Goal: Information Seeking & Learning: Learn about a topic

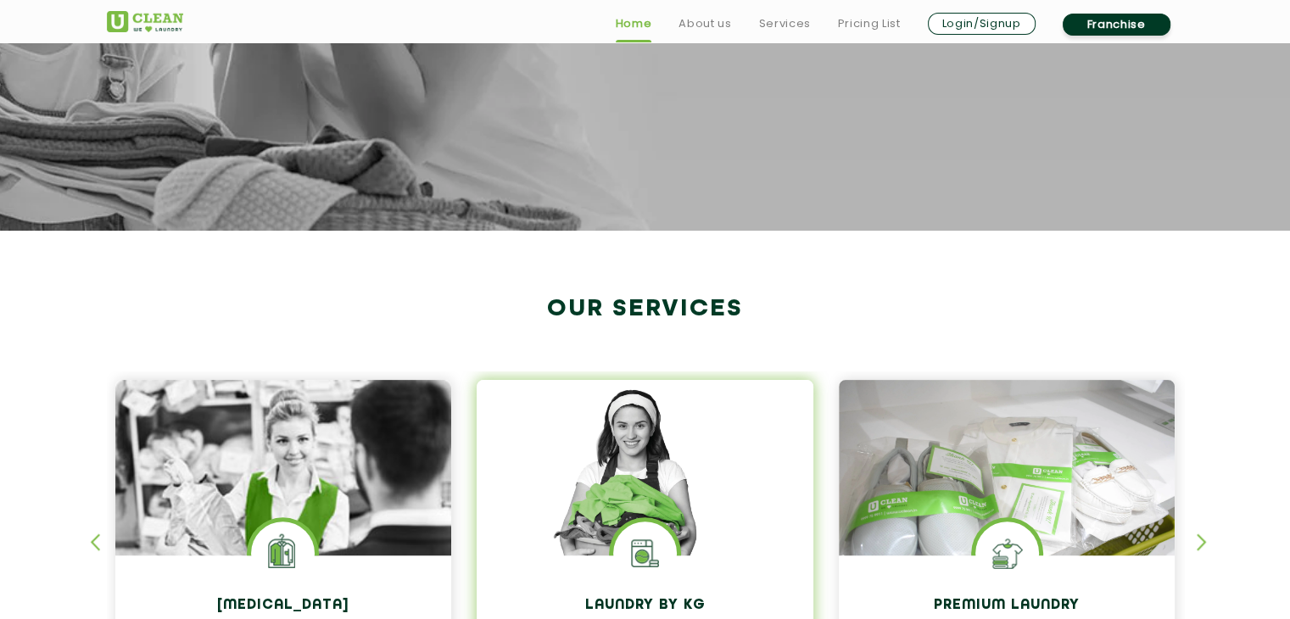
scroll to position [594, 0]
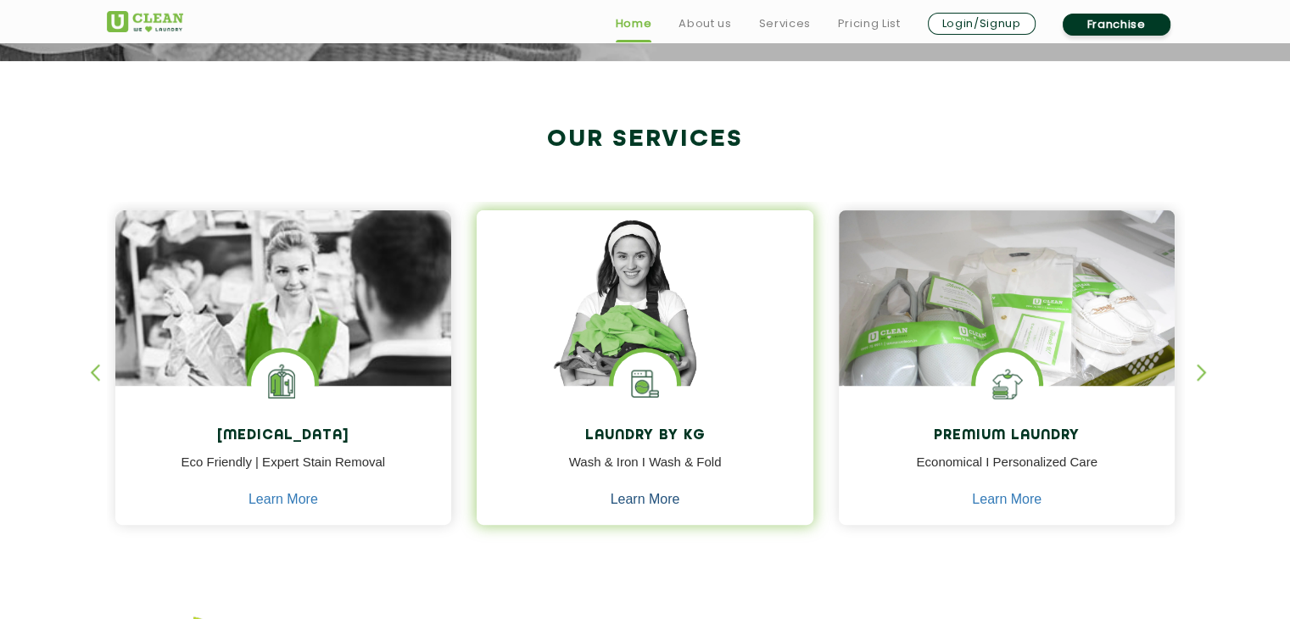
click at [645, 492] on link "Learn More" at bounding box center [646, 499] width 70 height 15
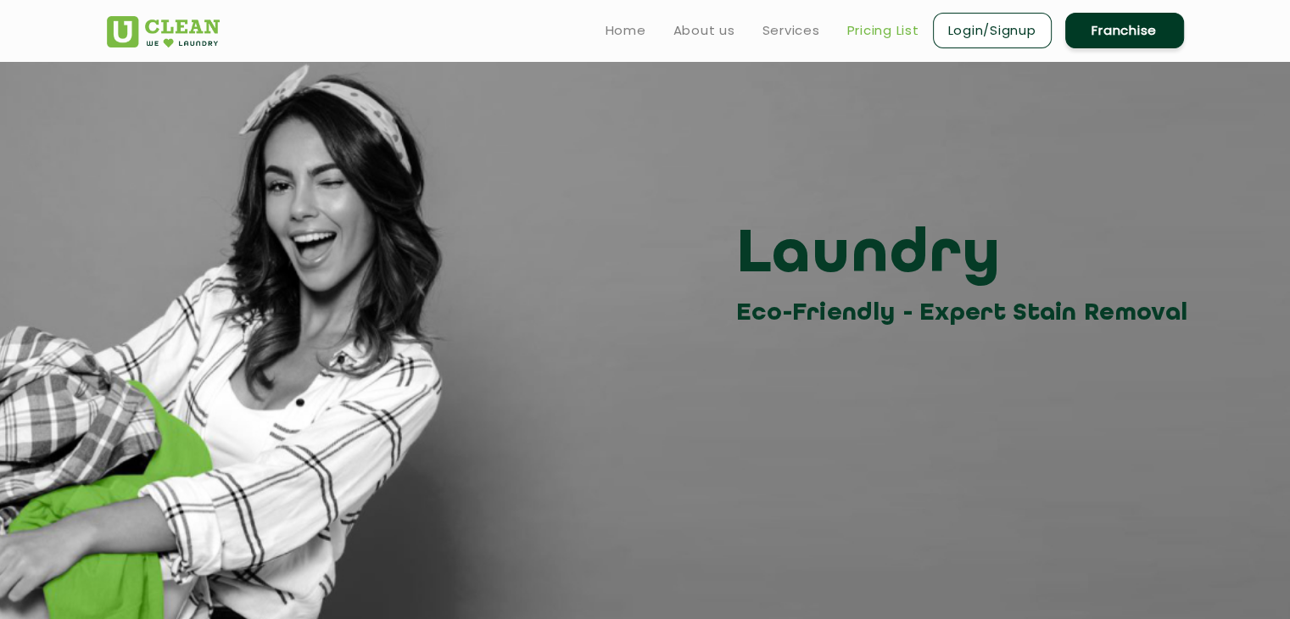
click at [886, 31] on link "Pricing List" at bounding box center [883, 30] width 72 height 20
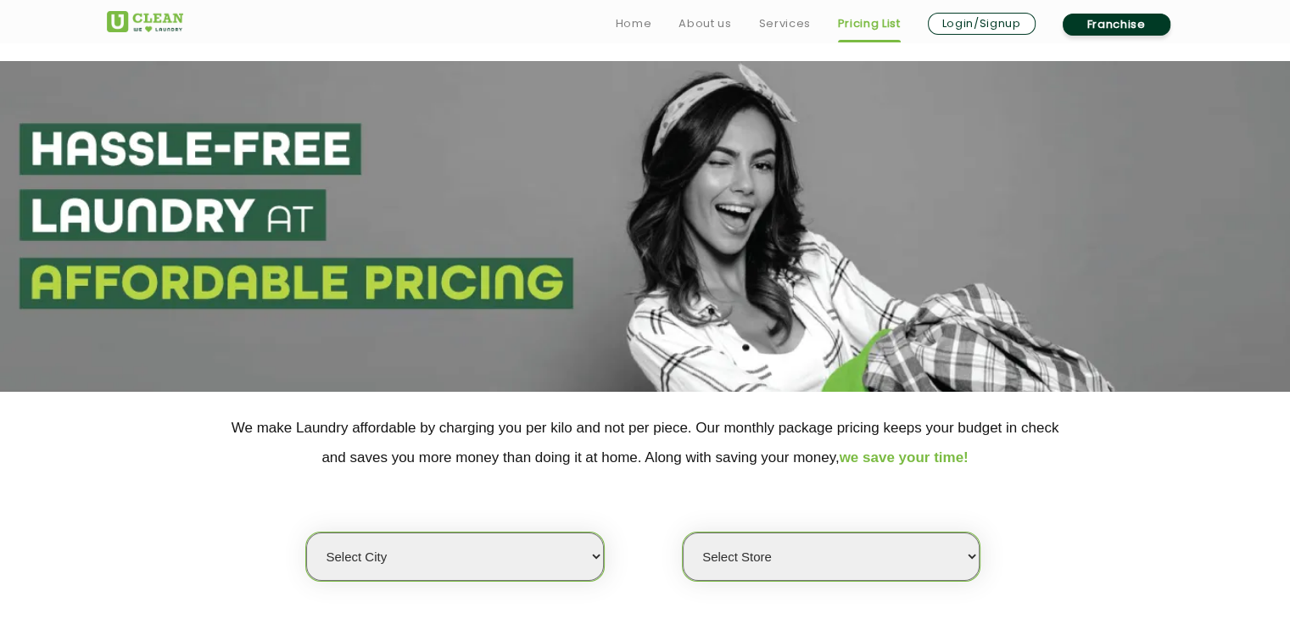
scroll to position [254, 0]
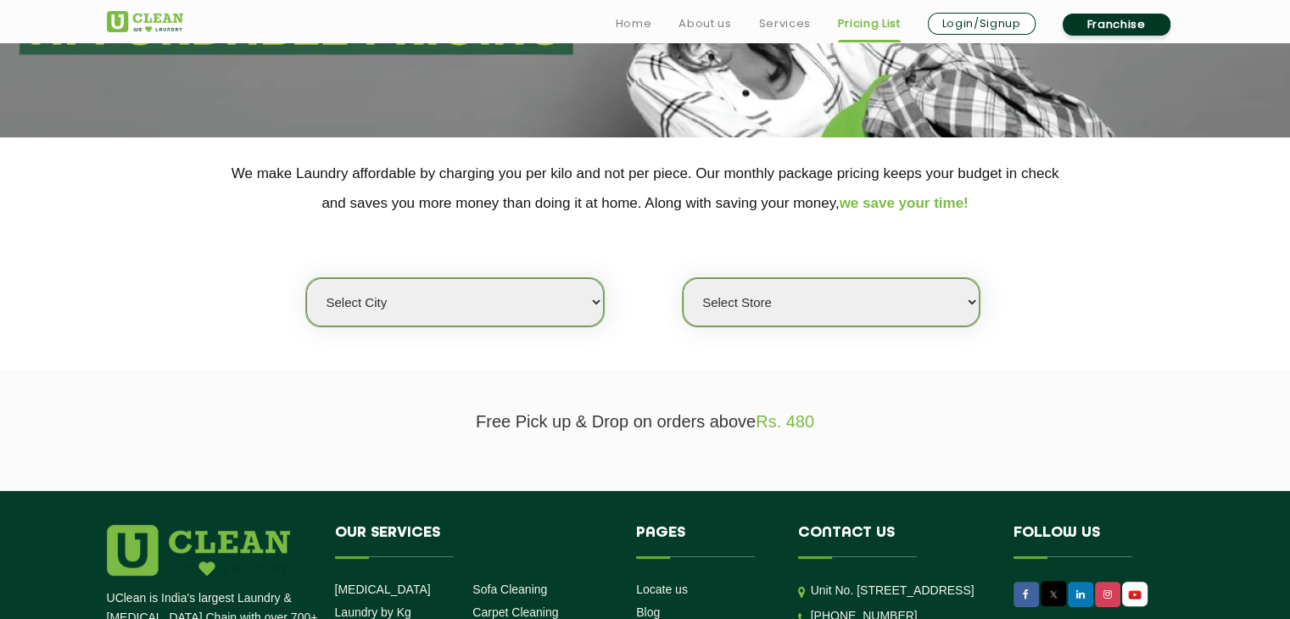
click at [598, 305] on select "Select city [GEOGRAPHIC_DATA] [GEOGRAPHIC_DATA] [GEOGRAPHIC_DATA] [GEOGRAPHIC_D…" at bounding box center [454, 302] width 297 height 48
select select "195"
click at [306, 278] on select "Select city [GEOGRAPHIC_DATA] [GEOGRAPHIC_DATA] [GEOGRAPHIC_DATA] [GEOGRAPHIC_D…" at bounding box center [454, 302] width 297 height 48
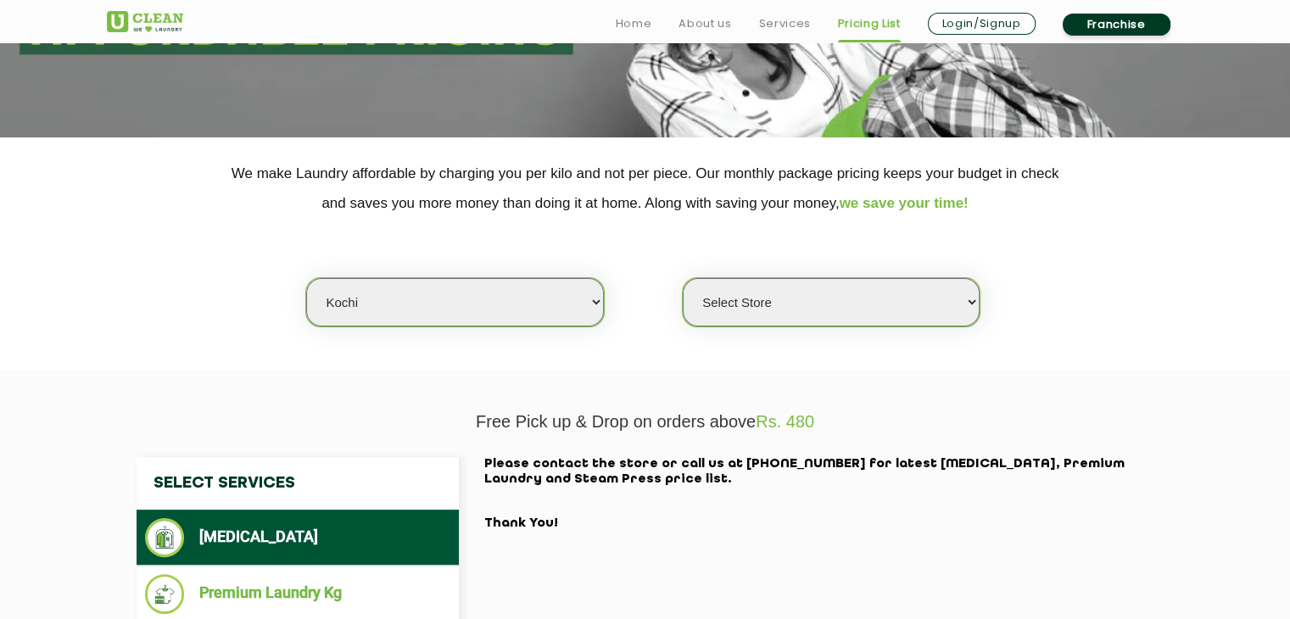
click at [751, 320] on select "Select Store [GEOGRAPHIC_DATA]" at bounding box center [831, 302] width 297 height 48
click at [683, 278] on select "Select Store [GEOGRAPHIC_DATA]" at bounding box center [831, 302] width 297 height 48
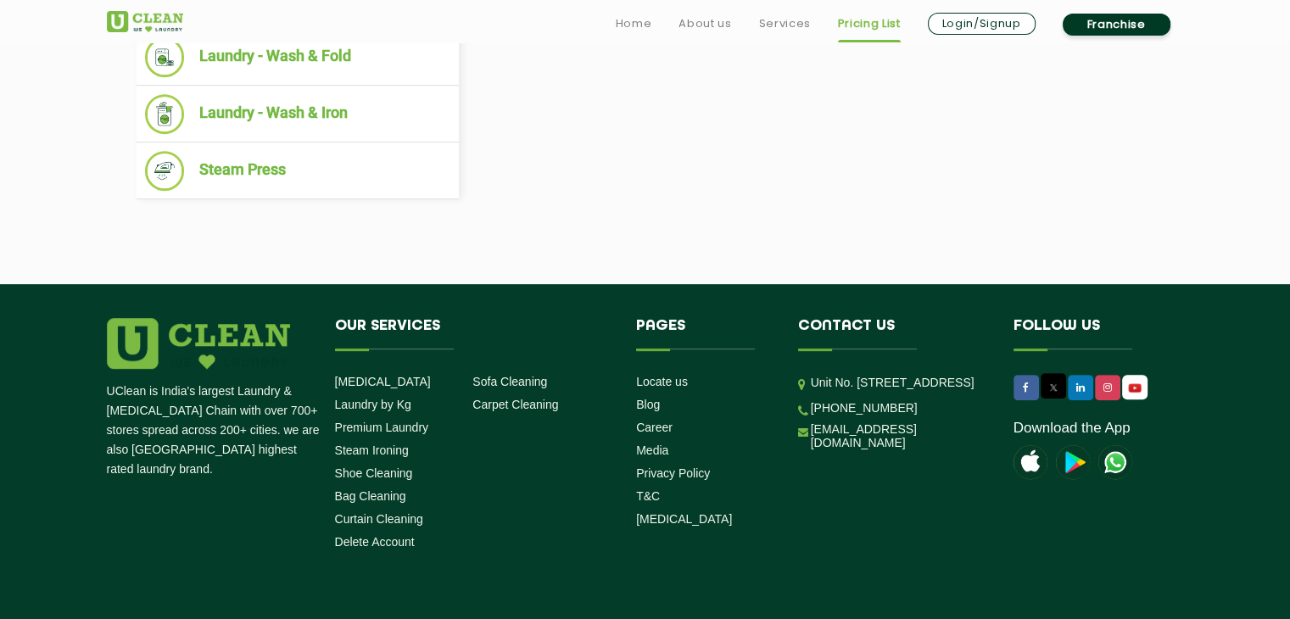
scroll to position [509, 0]
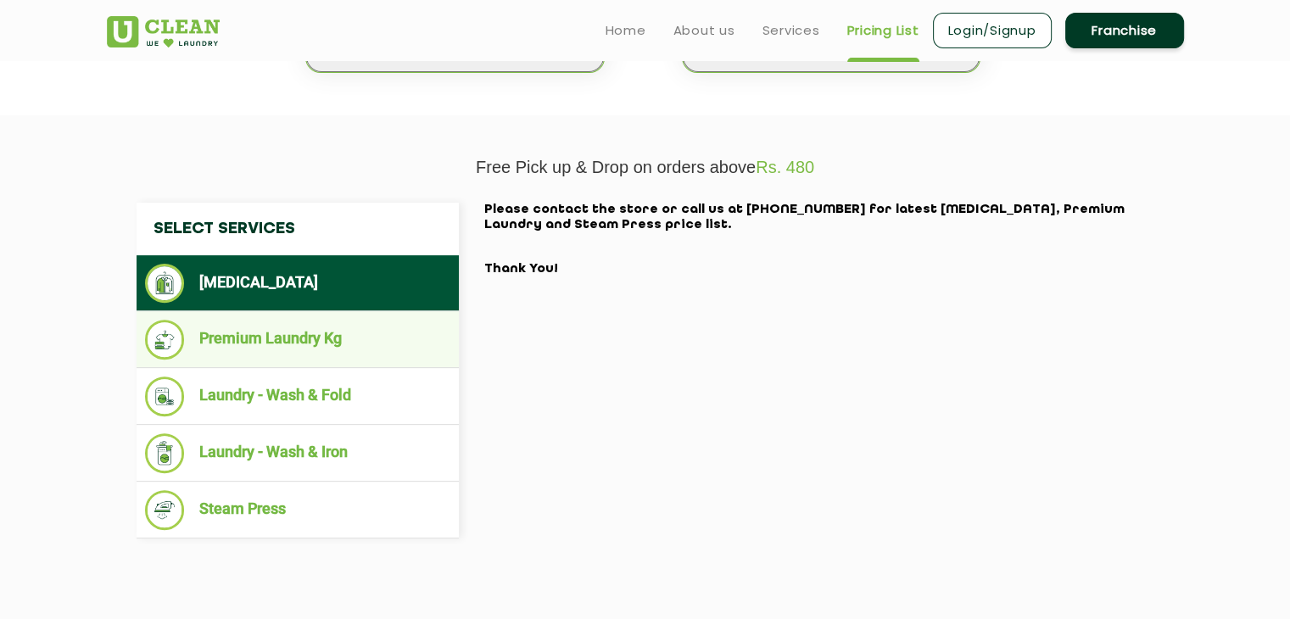
click at [282, 360] on li "Premium Laundry Kg" at bounding box center [297, 340] width 305 height 40
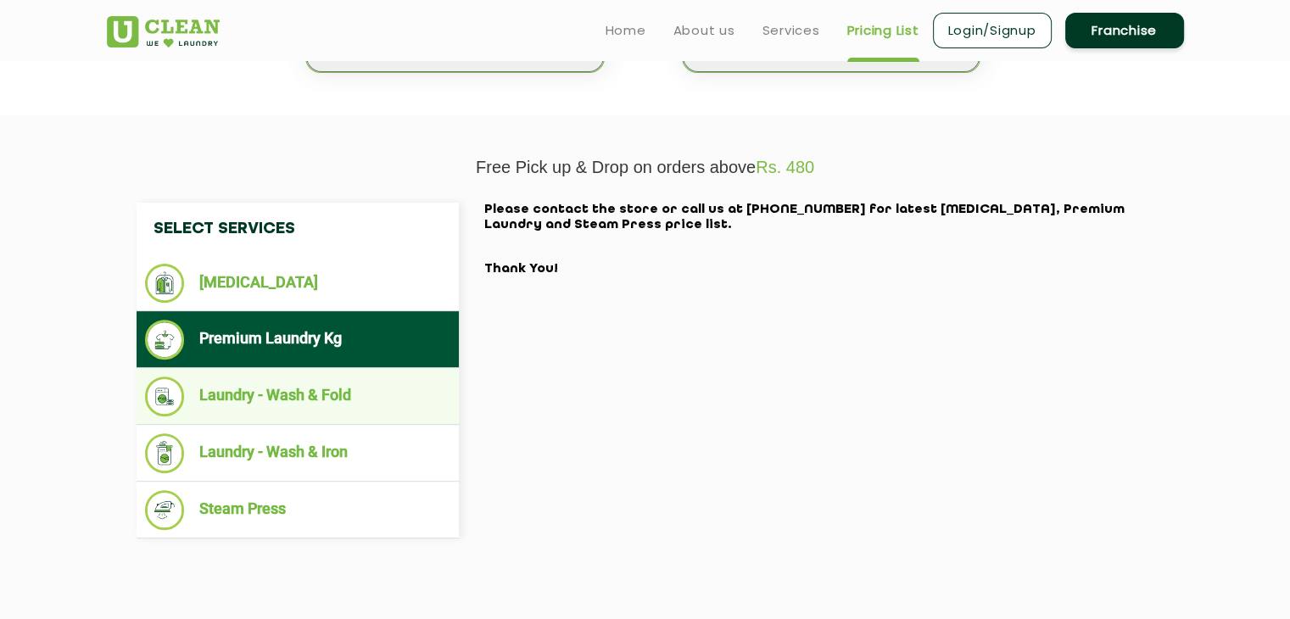
click at [305, 416] on li "Laundry - Wash & Fold" at bounding box center [297, 397] width 305 height 40
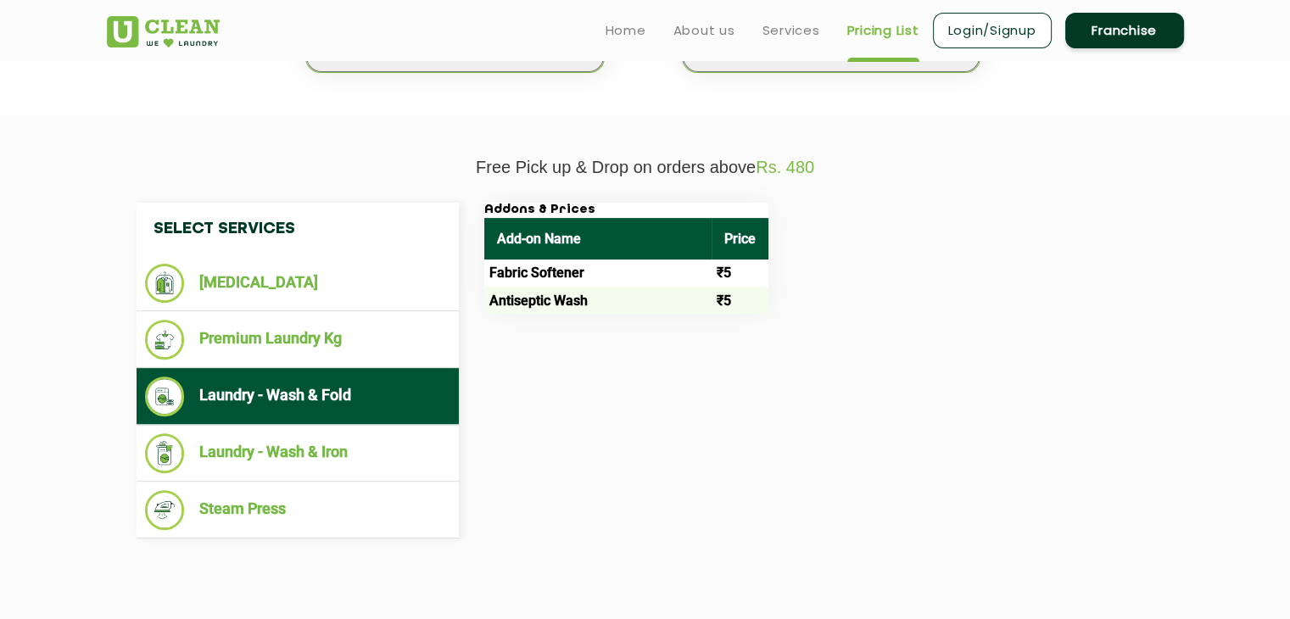
scroll to position [594, 0]
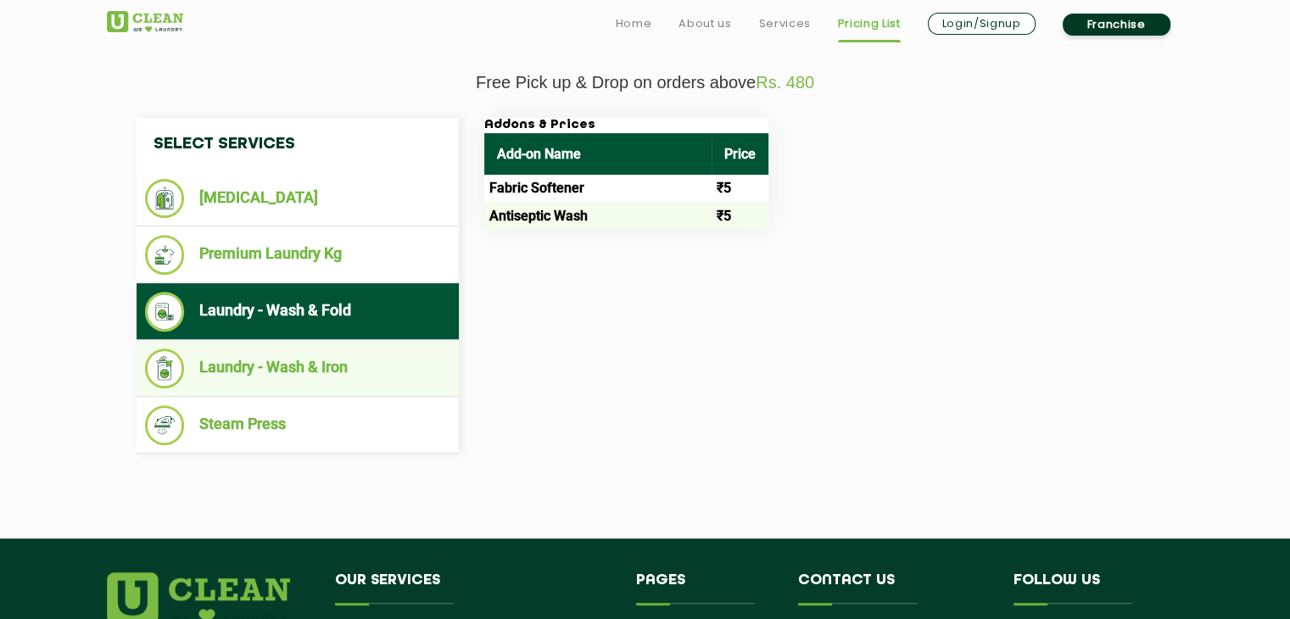
click at [296, 388] on li "Laundry - Wash & Iron" at bounding box center [297, 369] width 305 height 40
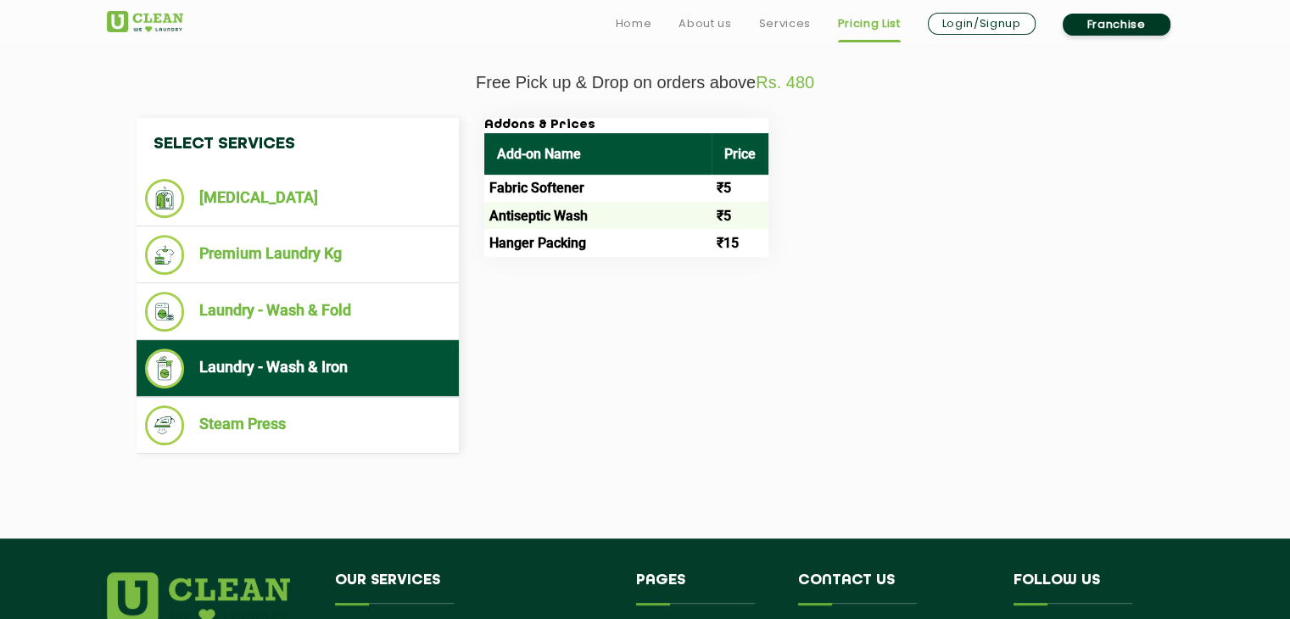
scroll to position [763, 0]
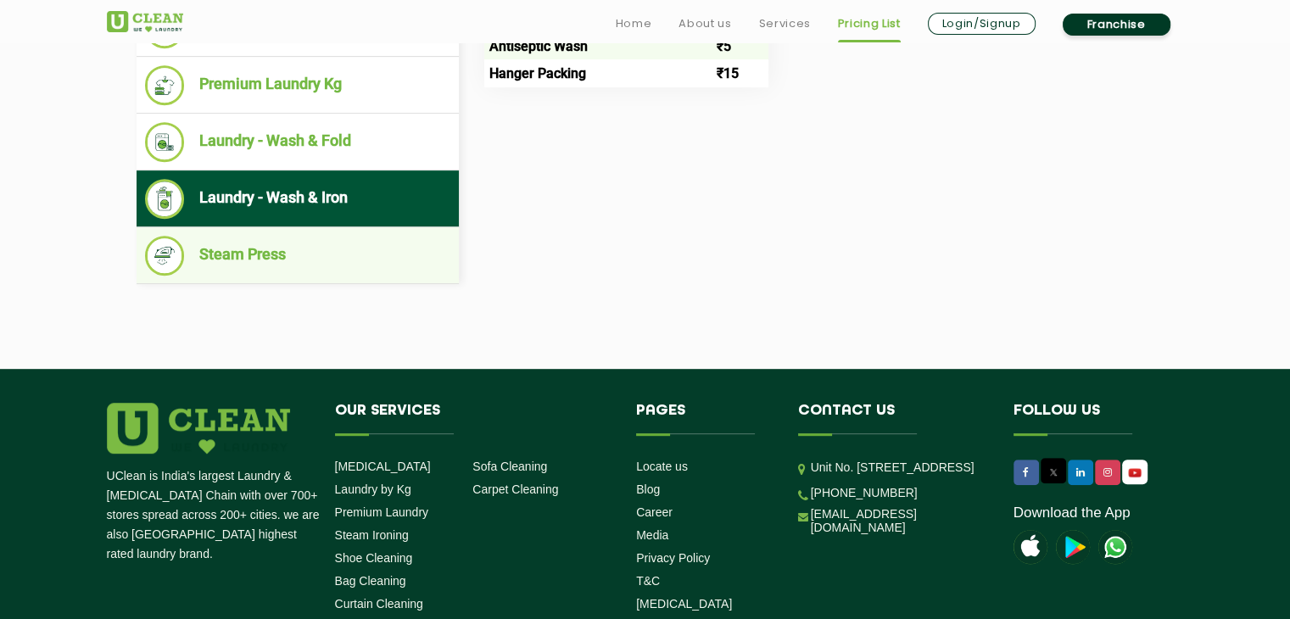
click at [243, 276] on li "Steam Press" at bounding box center [297, 256] width 305 height 40
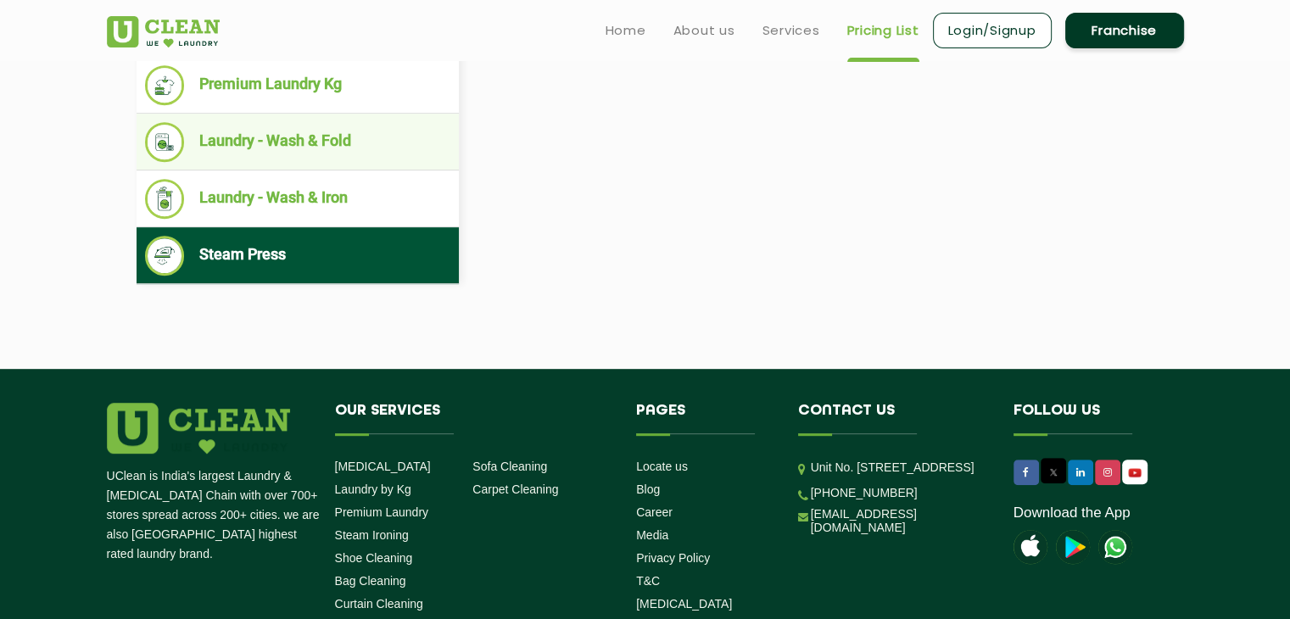
scroll to position [594, 0]
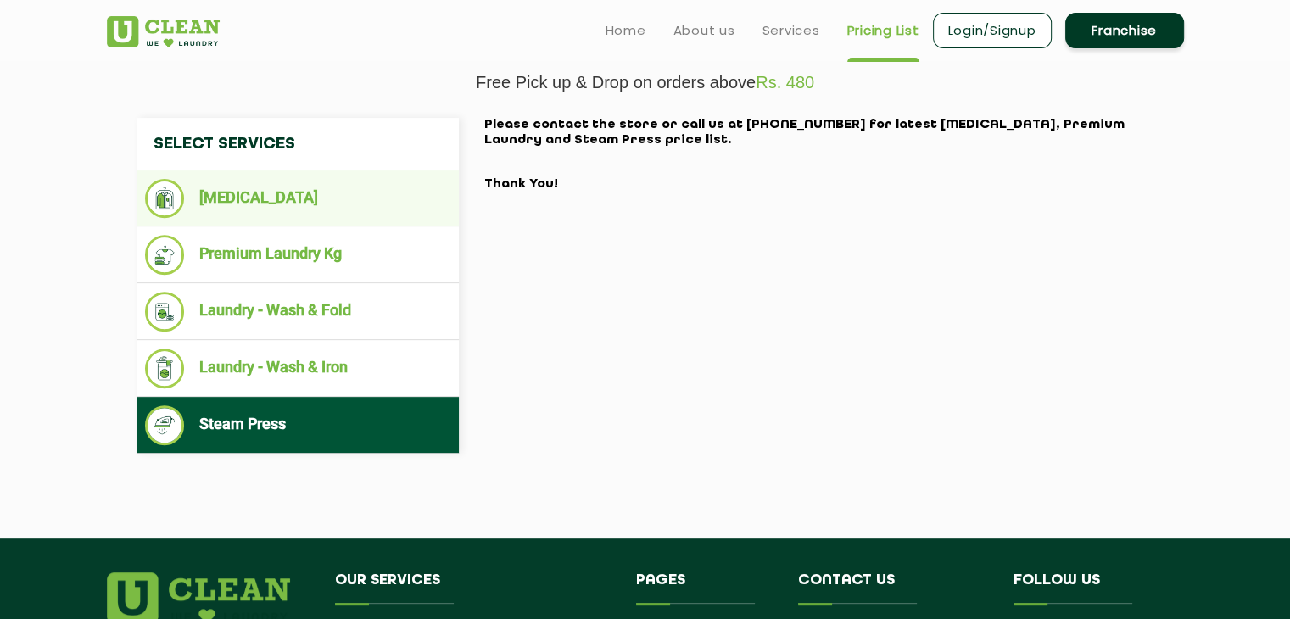
click at [221, 187] on li "[MEDICAL_DATA]" at bounding box center [297, 198] width 305 height 39
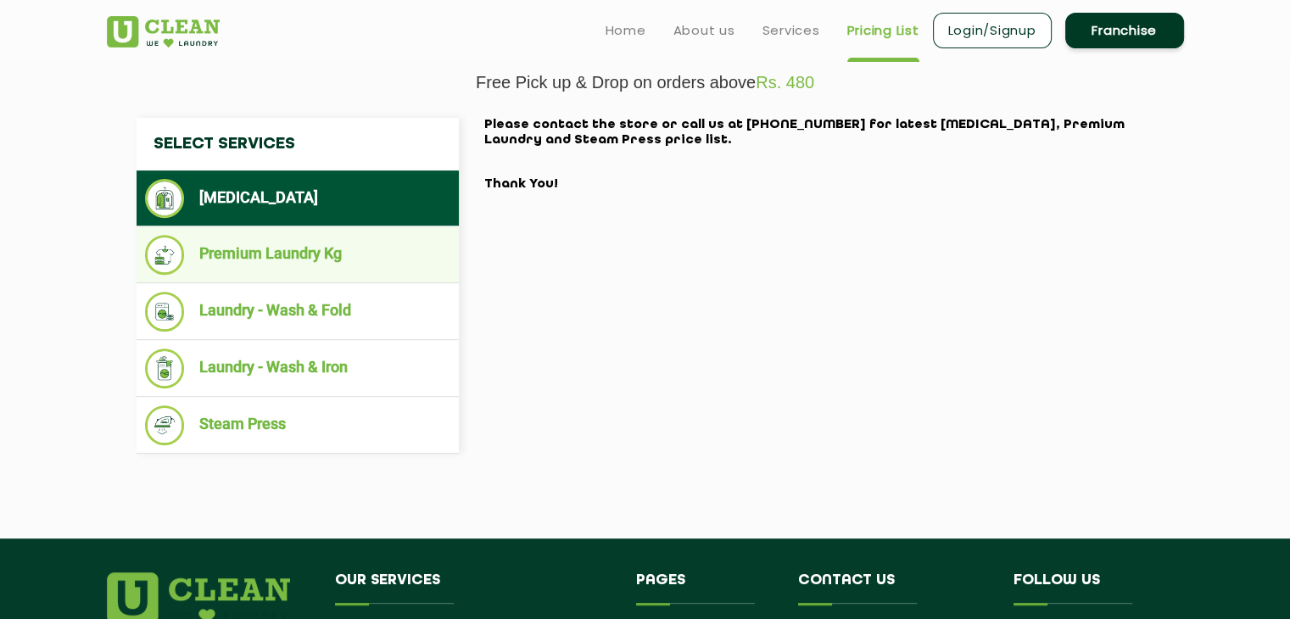
click at [227, 272] on li "Premium Laundry Kg" at bounding box center [297, 255] width 305 height 40
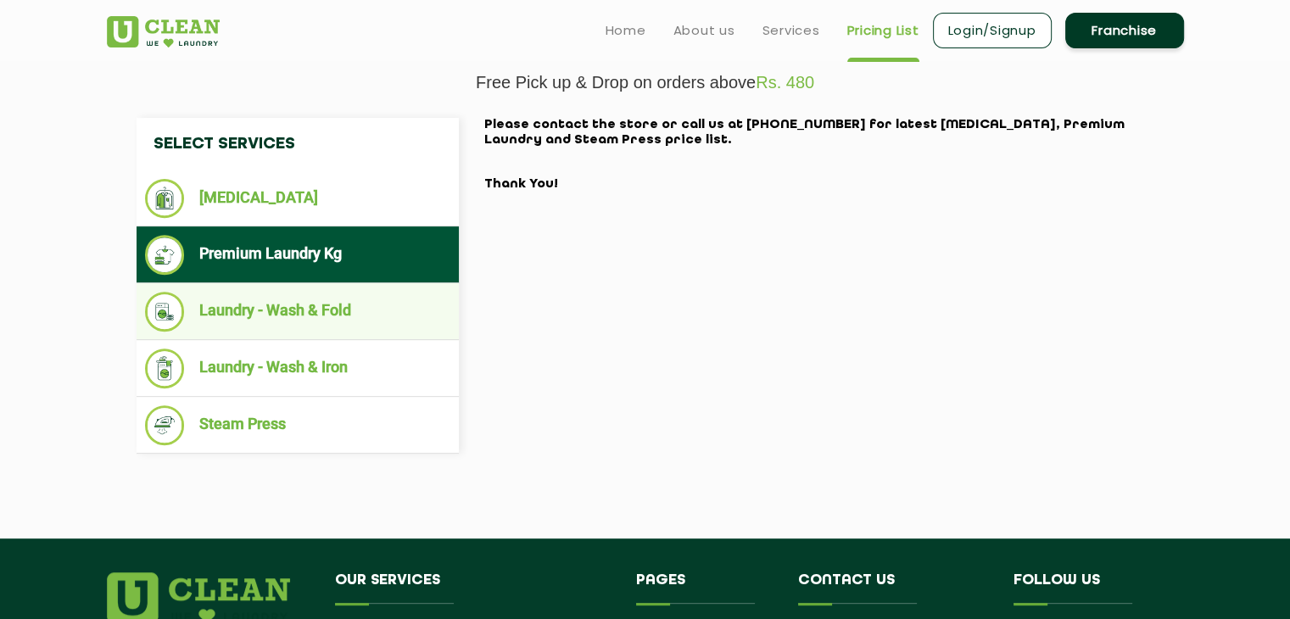
click at [235, 332] on li "Laundry - Wash & Fold" at bounding box center [297, 312] width 305 height 40
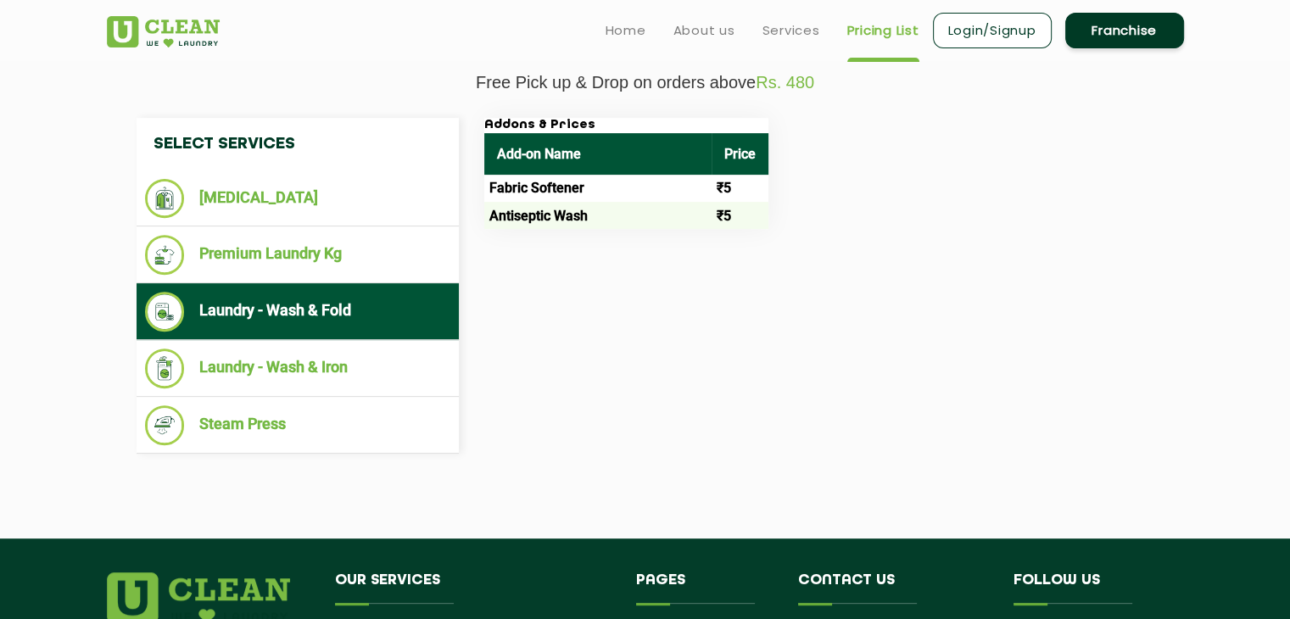
scroll to position [679, 0]
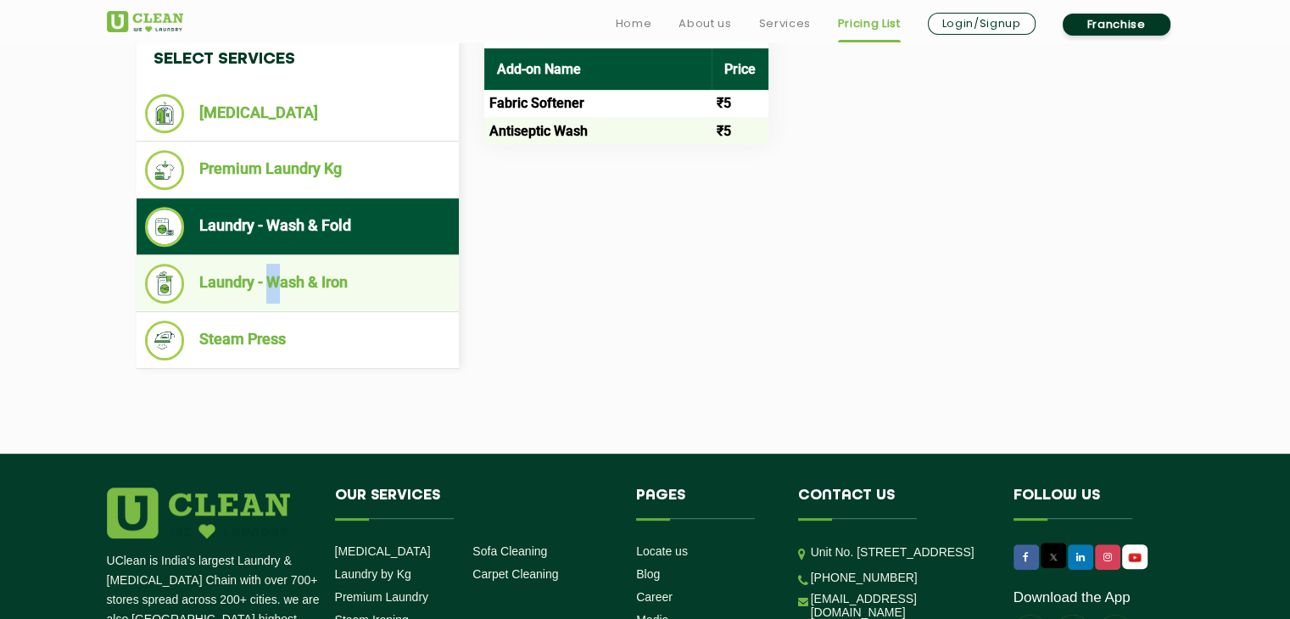
click at [273, 304] on li "Laundry - Wash & Iron" at bounding box center [297, 284] width 305 height 40
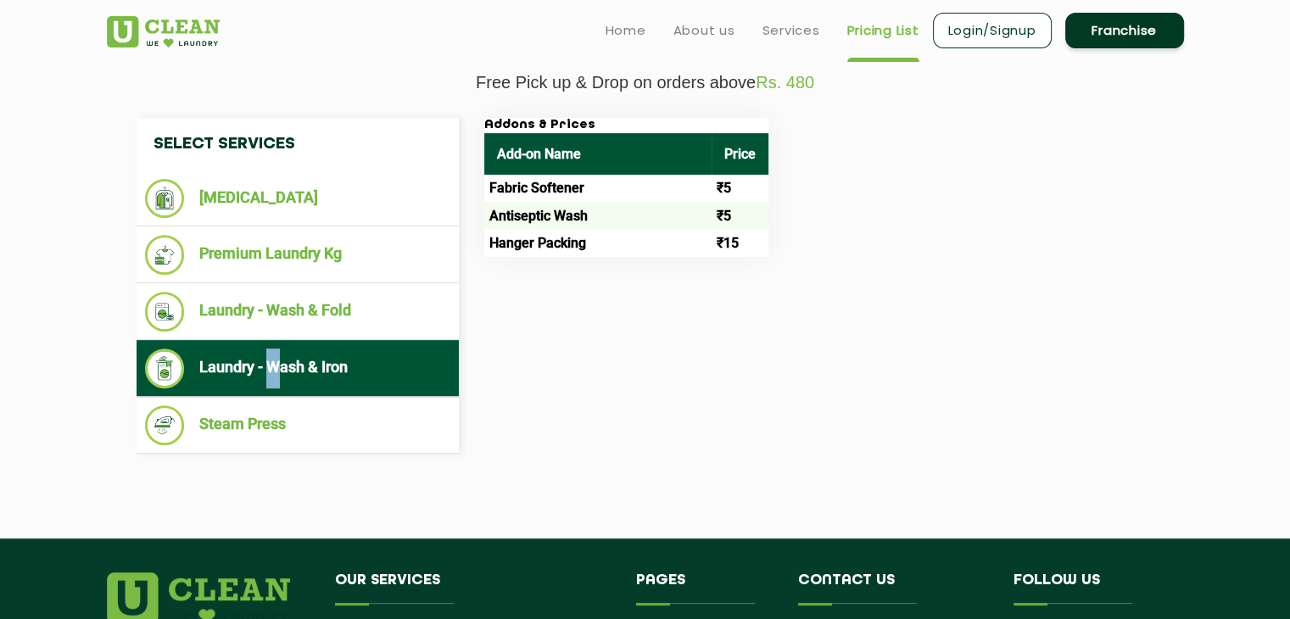
scroll to position [339, 0]
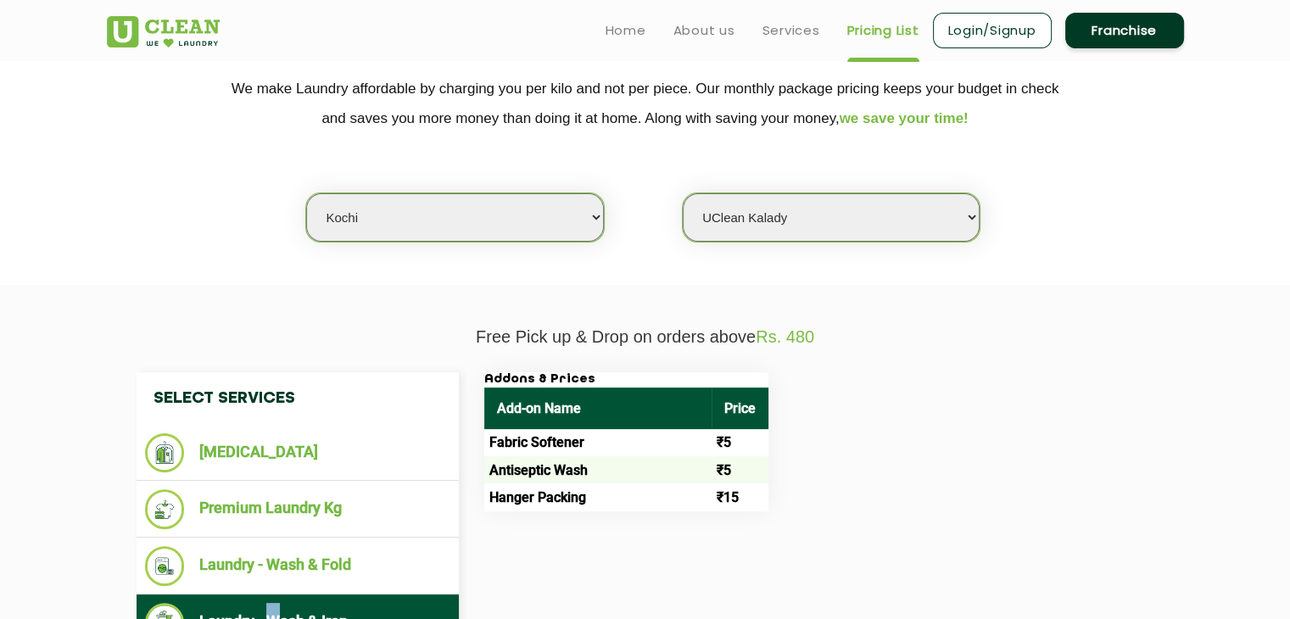
click at [799, 226] on select "Select Store [GEOGRAPHIC_DATA]" at bounding box center [831, 217] width 297 height 48
select select "593"
click at [683, 193] on select "Select Store [GEOGRAPHIC_DATA]" at bounding box center [831, 217] width 297 height 48
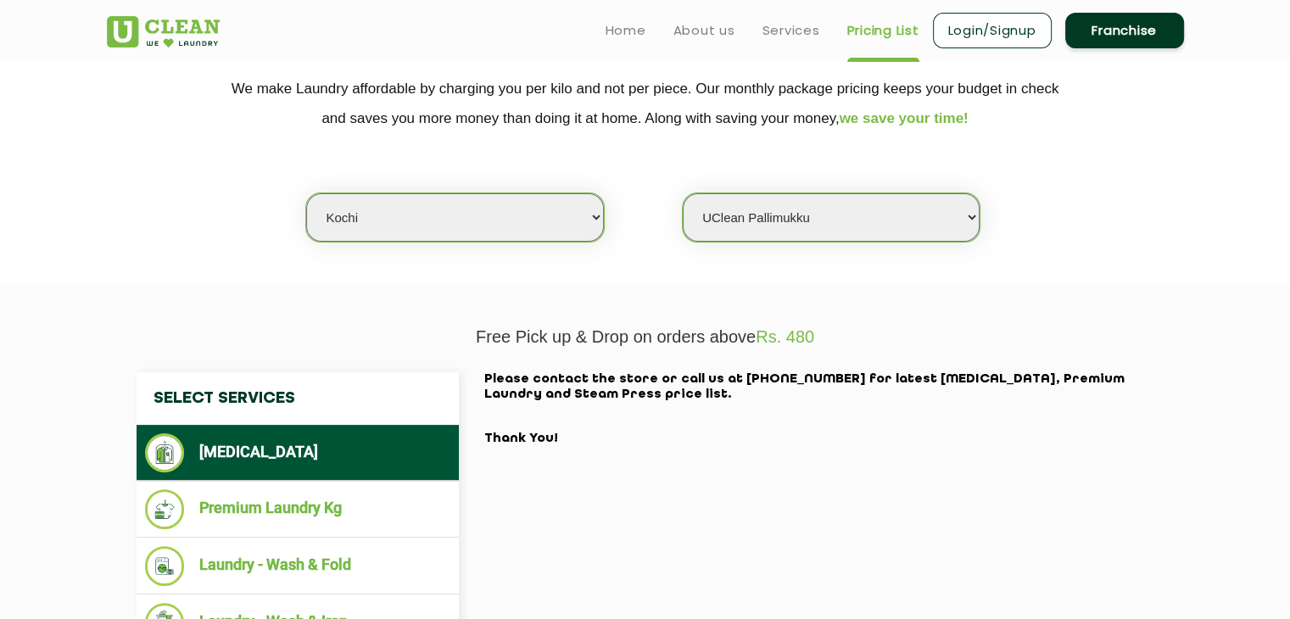
scroll to position [509, 0]
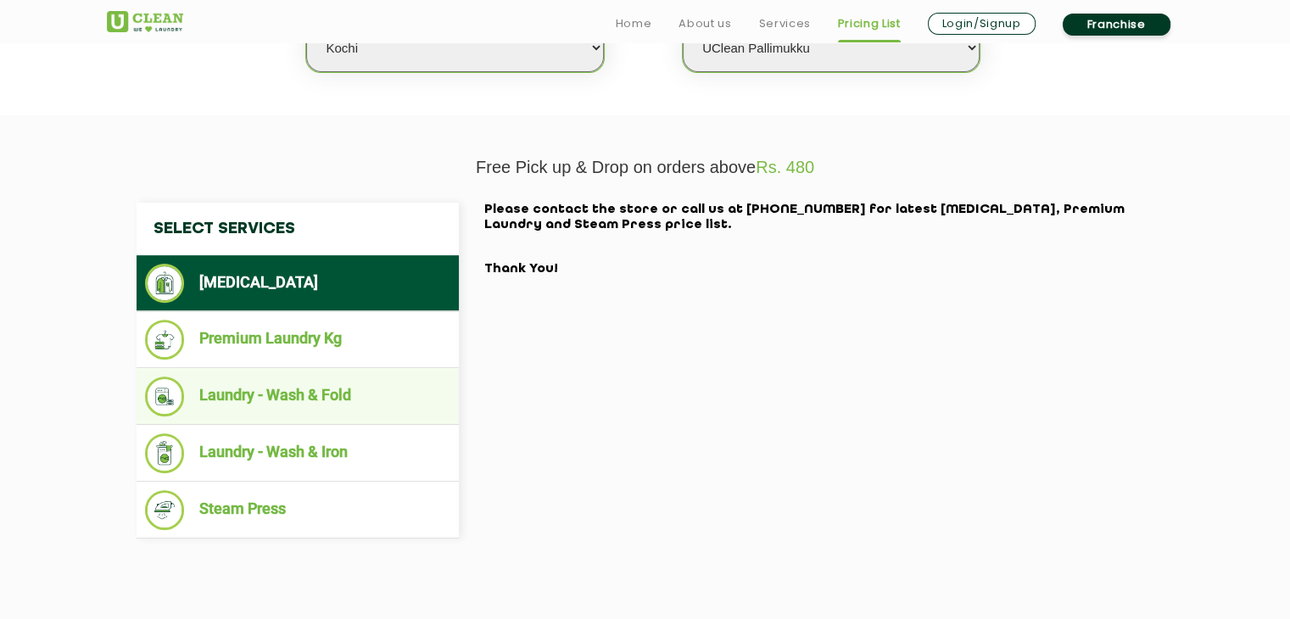
click at [291, 416] on li "Laundry - Wash & Fold" at bounding box center [297, 397] width 305 height 40
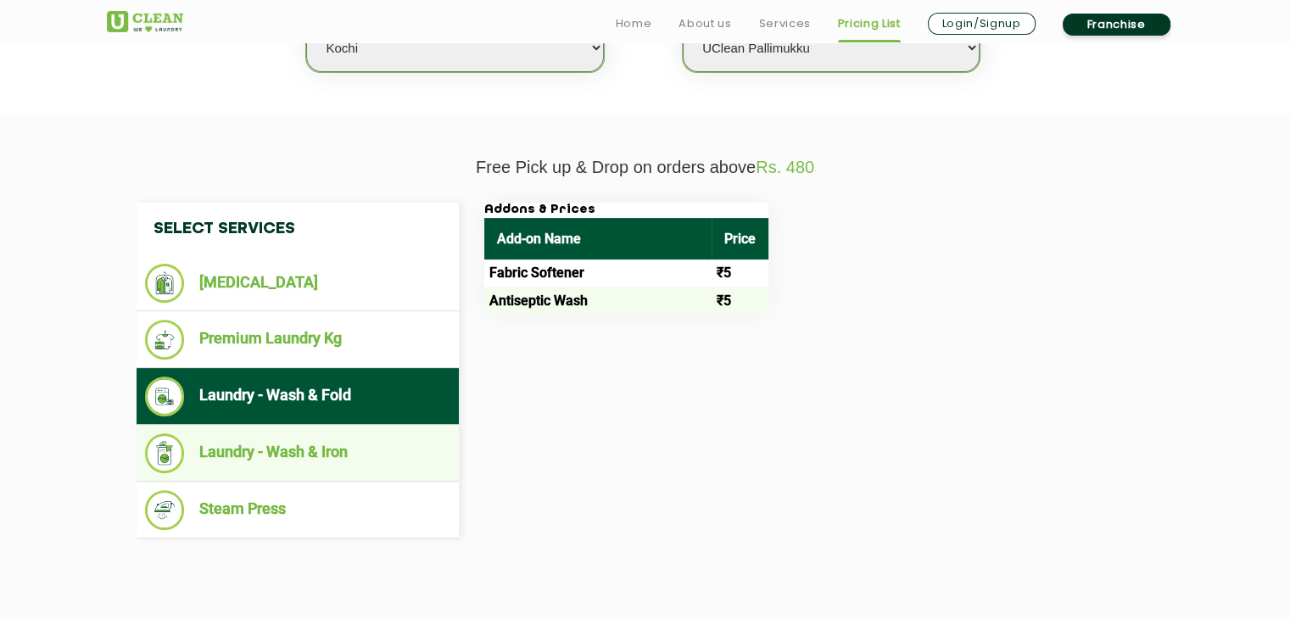
click at [299, 473] on li "Laundry - Wash & Iron" at bounding box center [297, 453] width 305 height 40
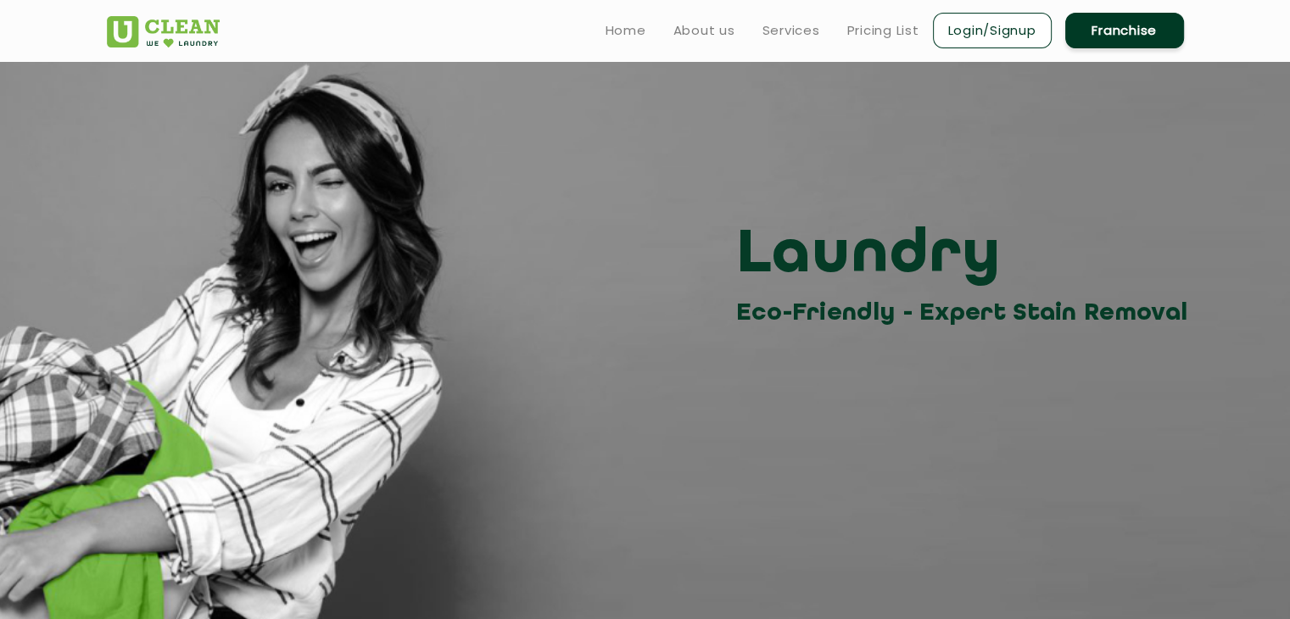
scroll to position [594, 0]
